Goal: Use online tool/utility: Utilize a website feature to perform a specific function

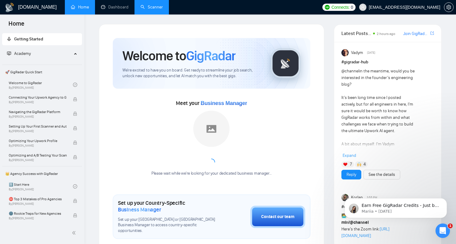
click at [145, 7] on link "Scanner" at bounding box center [152, 7] width 22 height 5
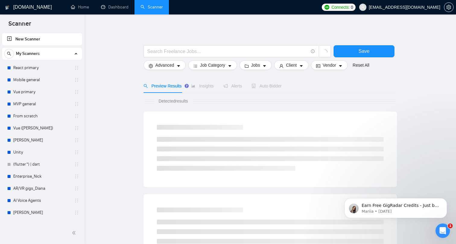
click at [21, 38] on link "New Scanner" at bounding box center [42, 39] width 70 height 12
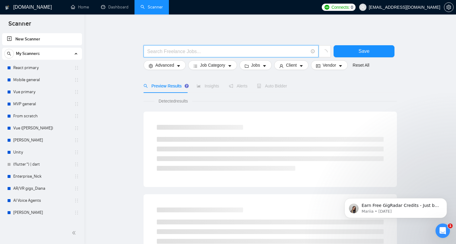
click at [172, 51] on input "text" at bounding box center [227, 52] width 161 height 8
type input "f"
type input "fl"
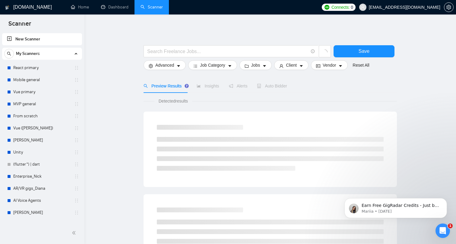
click at [180, 54] on input "text" at bounding box center [227, 52] width 161 height 8
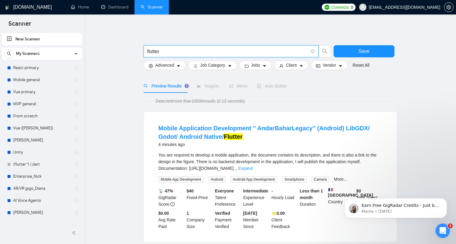
type input "flutter"
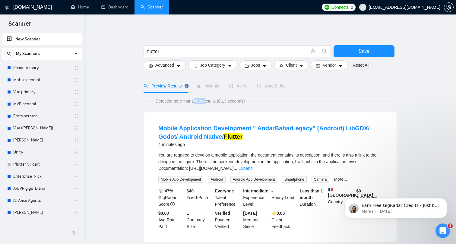
drag, startPoint x: 195, startPoint y: 101, endPoint x: 209, endPoint y: 100, distance: 14.2
click at [209, 100] on span "Detected more than 10000 results (0.13 seconds)" at bounding box center [200, 101] width 98 height 7
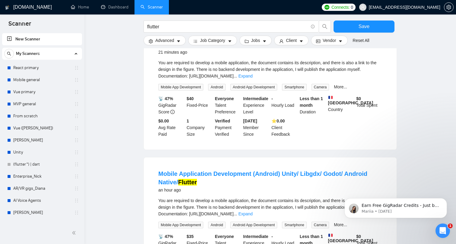
scroll to position [601, 0]
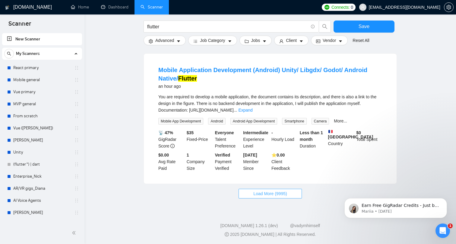
click at [272, 194] on span "Load More (9995)" at bounding box center [269, 193] width 33 height 7
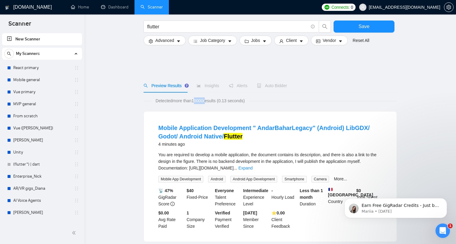
scroll to position [0, 0]
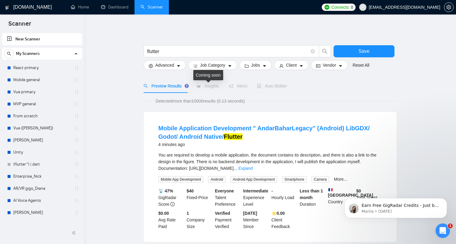
click at [202, 86] on span "Insights" at bounding box center [208, 86] width 22 height 5
click at [356, 49] on button "Save" at bounding box center [364, 51] width 61 height 12
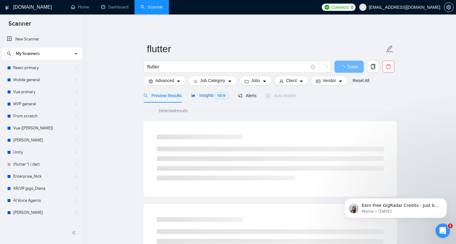
click at [211, 96] on span "Insights NEW" at bounding box center [209, 95] width 37 height 5
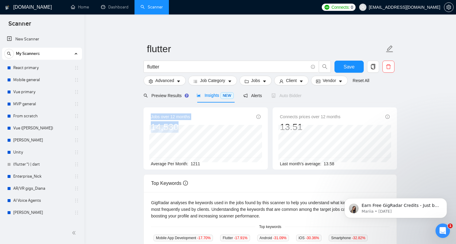
click at [187, 134] on div "Jobs over 12 months 14,530 [DATE] 1241 Average Per Month: 1211" at bounding box center [206, 140] width 110 height 54
click at [393, 68] on span "delete" at bounding box center [388, 66] width 11 height 5
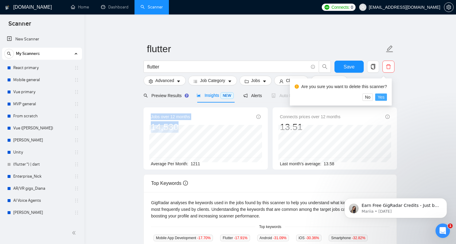
click at [383, 97] on span "Yes" at bounding box center [381, 97] width 7 height 7
